Goal: Information Seeking & Learning: Learn about a topic

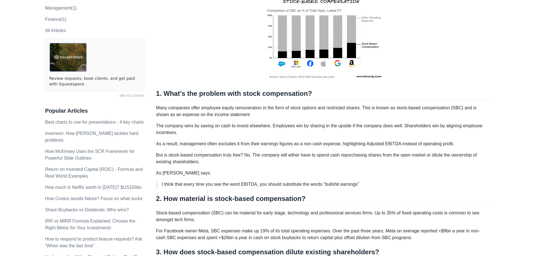
scroll to position [112, 0]
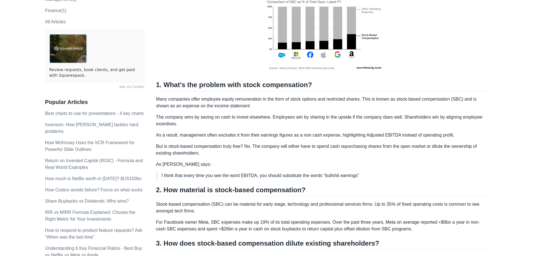
drag, startPoint x: 157, startPoint y: 98, endPoint x: 208, endPoint y: 162, distance: 81.9
click at [208, 162] on div "Most investors ignore stock compensation as a cash expense, which causes overva…" at bounding box center [322, 227] width 333 height 503
click at [201, 133] on p "As a result, management often excludes it from their earnings figures as a non …" at bounding box center [322, 135] width 333 height 7
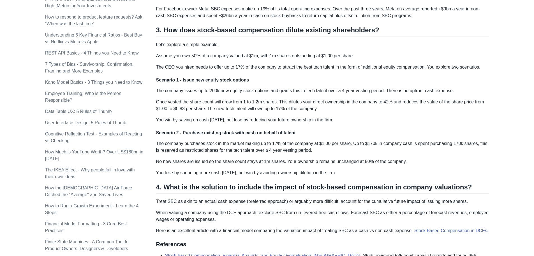
scroll to position [337, 0]
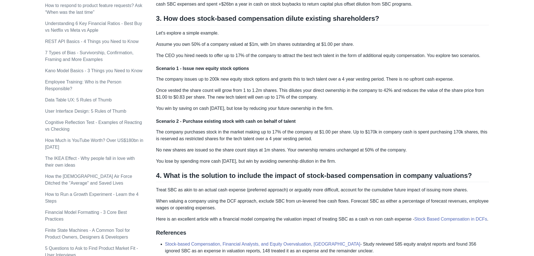
click at [261, 199] on p "When valuing a company using the DCF approach, exclude SBC from un-levered free…" at bounding box center [322, 204] width 333 height 13
drag, startPoint x: 257, startPoint y: 201, endPoint x: 281, endPoint y: 201, distance: 23.6
click at [281, 201] on p "When valuing a company using the DCF approach, exclude SBC from un-levered free…" at bounding box center [322, 204] width 333 height 13
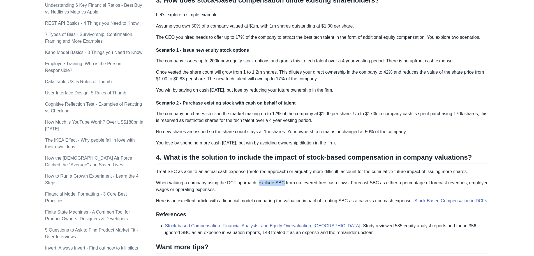
scroll to position [365, 0]
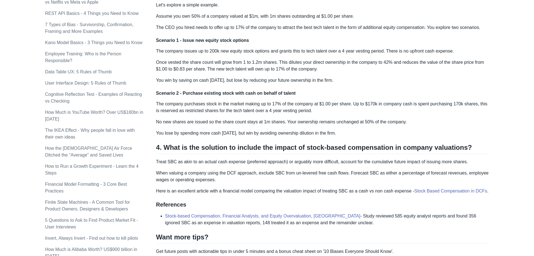
click at [242, 181] on p "When valuing a company using the DCF approach, exclude SBC from un-levered free…" at bounding box center [322, 175] width 333 height 13
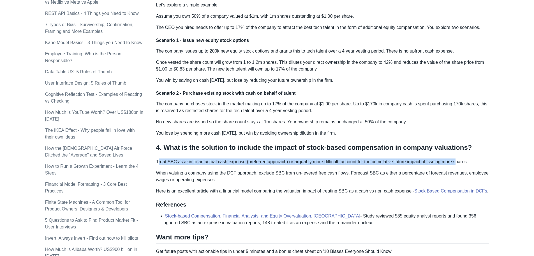
drag, startPoint x: 157, startPoint y: 162, endPoint x: 454, endPoint y: 164, distance: 296.3
click at [454, 164] on p "Treat SBC as akin to an actual cash expense (preferred approach) or arguably mo…" at bounding box center [322, 161] width 333 height 7
click at [349, 163] on p "Treat SBC as akin to an actual cash expense (preferred approach) or arguably mo…" at bounding box center [322, 161] width 333 height 7
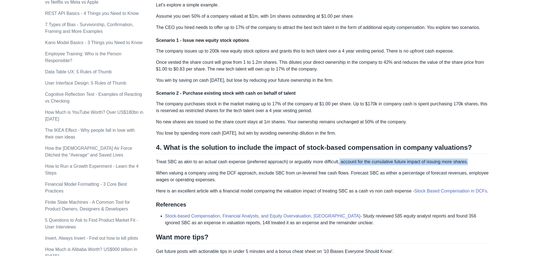
drag, startPoint x: 336, startPoint y: 163, endPoint x: 470, endPoint y: 161, distance: 133.6
click at [470, 161] on p "Treat SBC as akin to an actual cash expense (preferred approach) or arguably mo…" at bounding box center [322, 161] width 333 height 7
click at [176, 172] on p "When valuing a company using the DCF approach, exclude SBC from un-levered free…" at bounding box center [322, 175] width 333 height 13
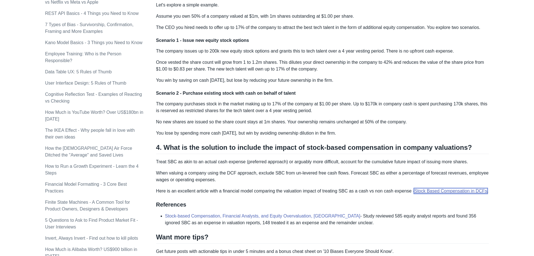
click at [441, 189] on link "Stock Based Compensation in DCFs" at bounding box center [451, 190] width 73 height 5
